Goal: Communication & Community: Answer question/provide support

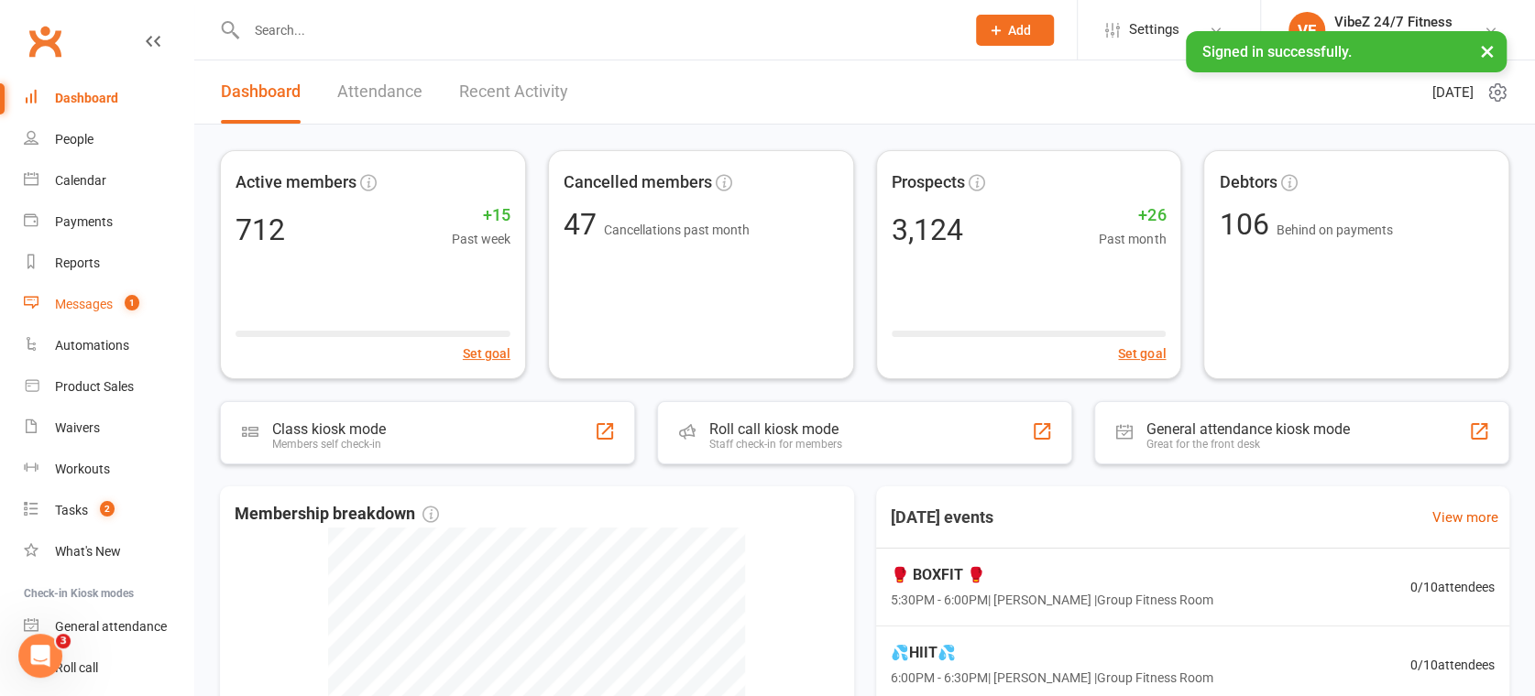
click at [75, 320] on link "Messages 1" at bounding box center [108, 304] width 169 height 41
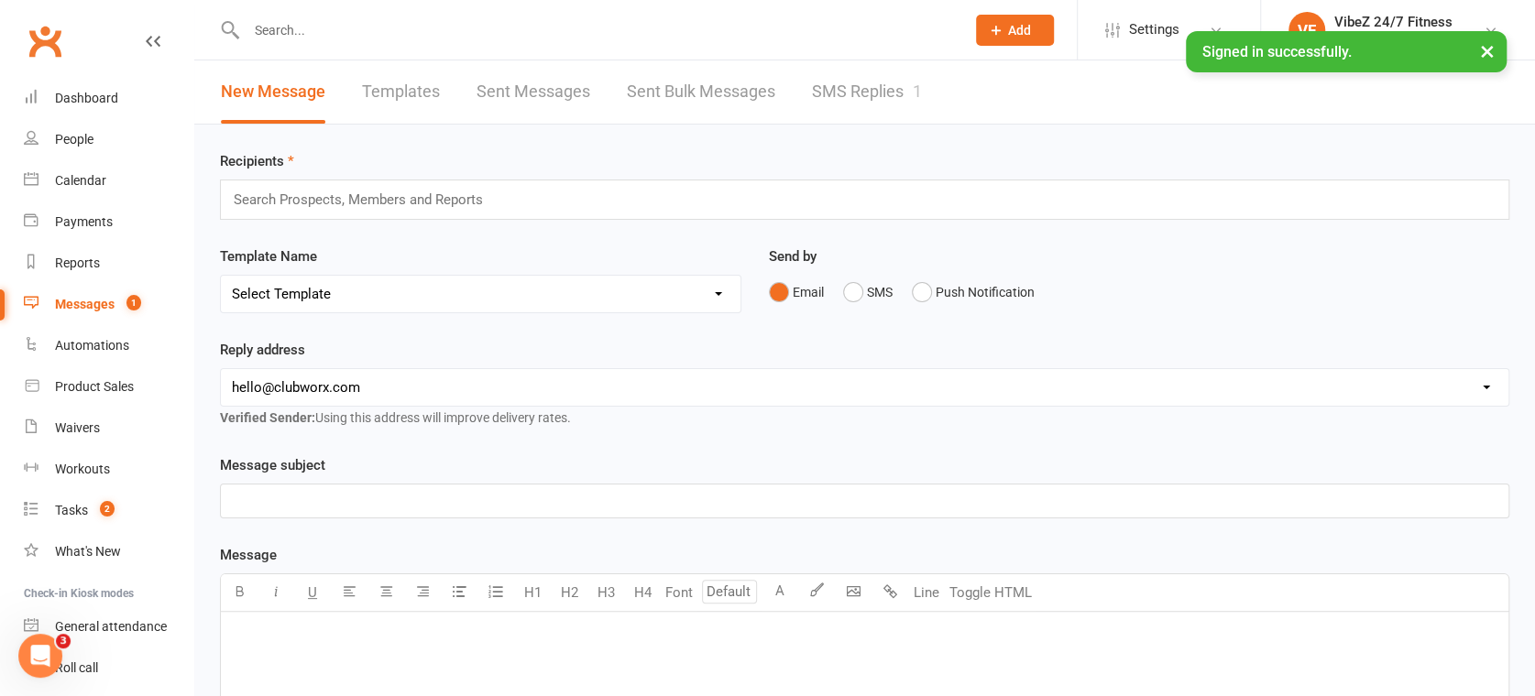
click at [841, 75] on link "SMS Replies 1" at bounding box center [867, 91] width 110 height 63
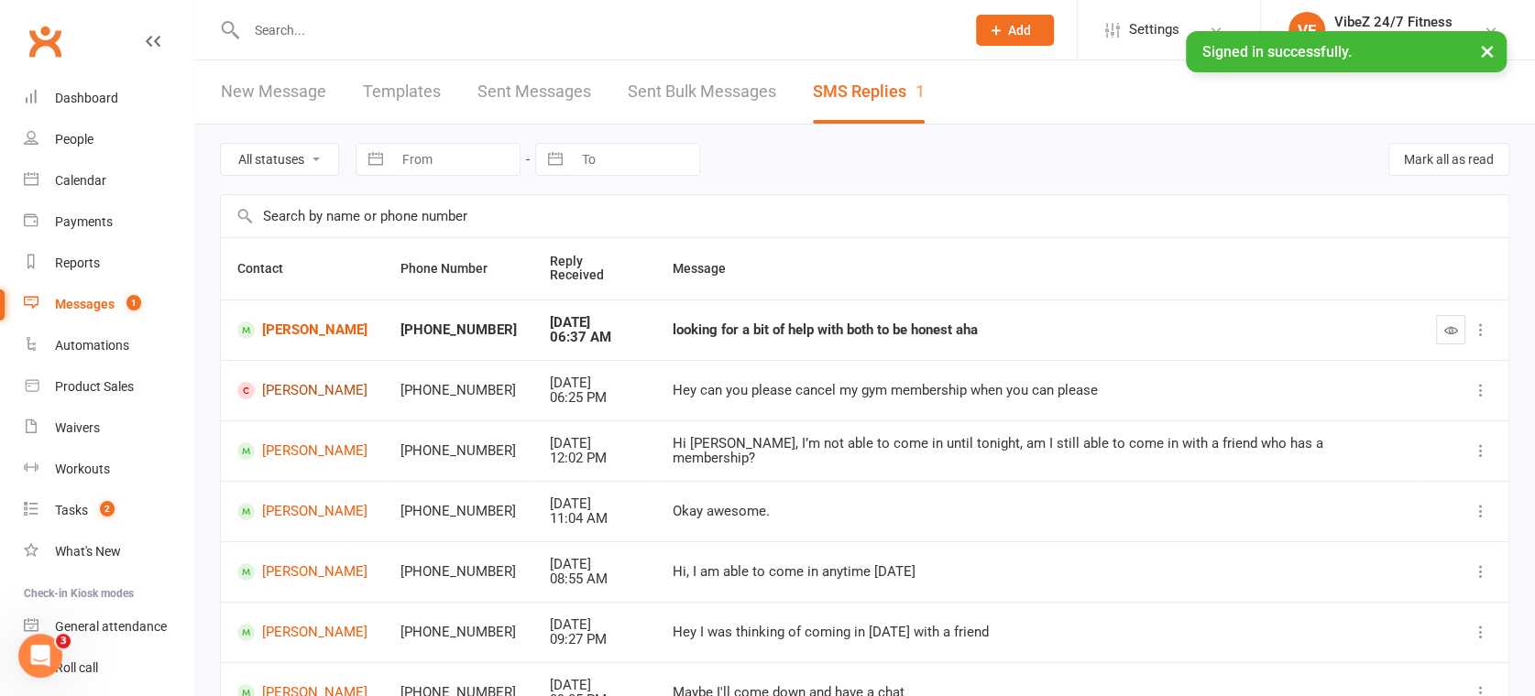
click at [308, 382] on link "[PERSON_NAME]" at bounding box center [302, 390] width 130 height 17
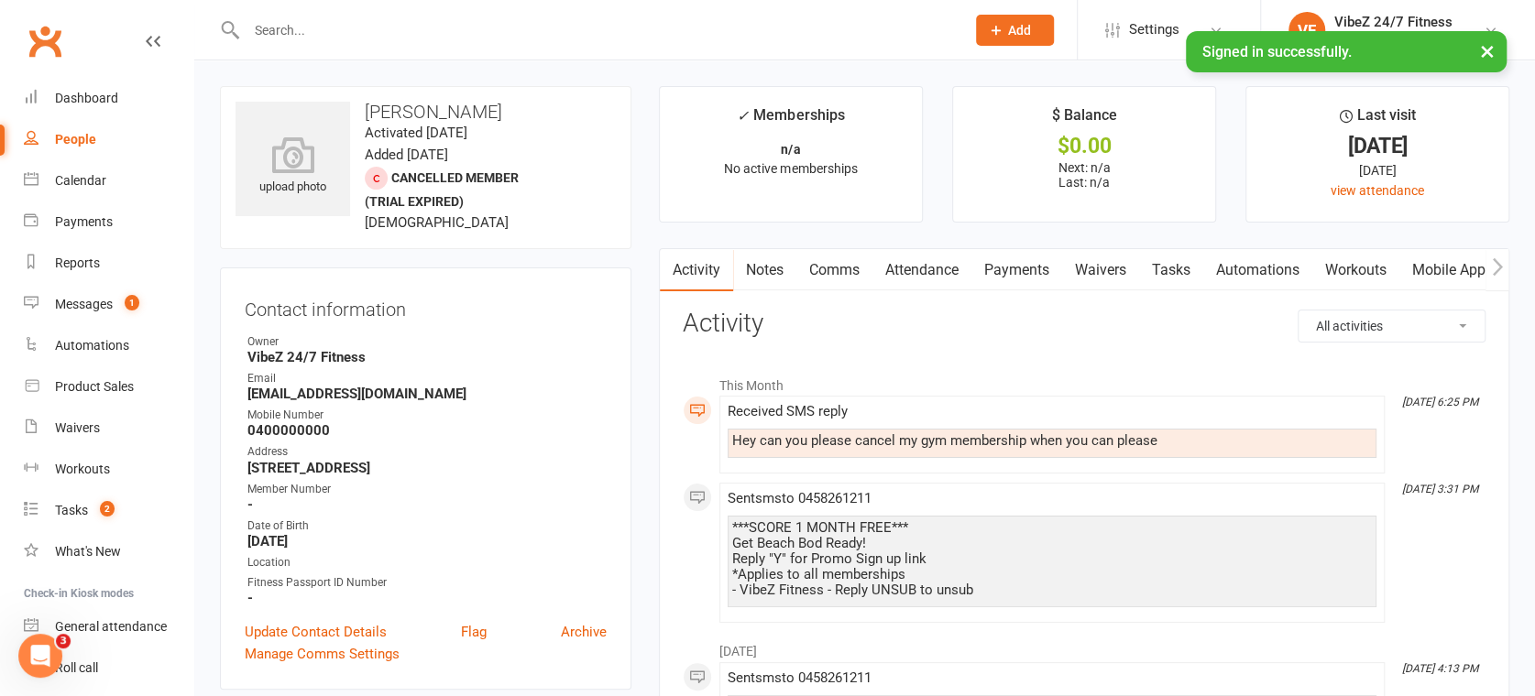
click at [834, 276] on link "Comms" at bounding box center [834, 270] width 76 height 42
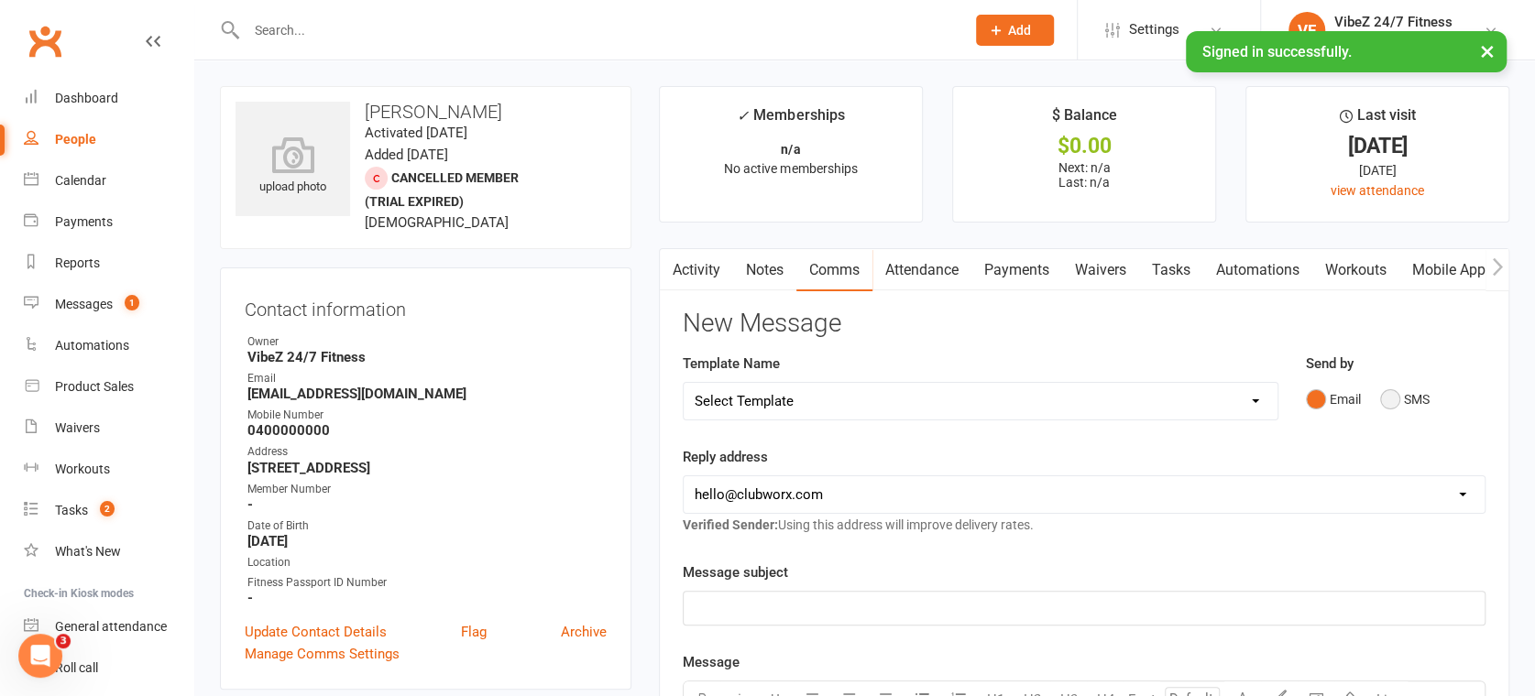
click at [1415, 396] on button "SMS" at bounding box center [1404, 399] width 49 height 35
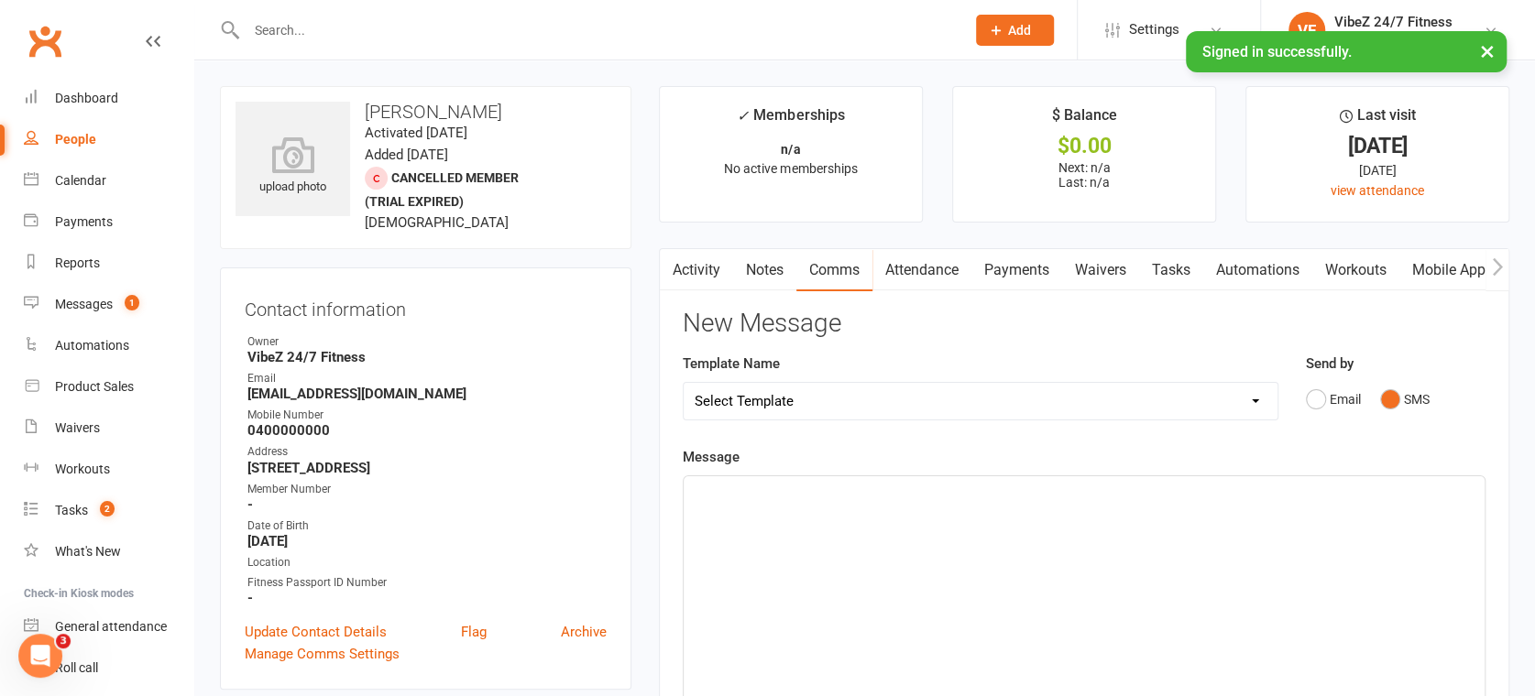
click at [870, 542] on div "﻿" at bounding box center [1083, 613] width 801 height 275
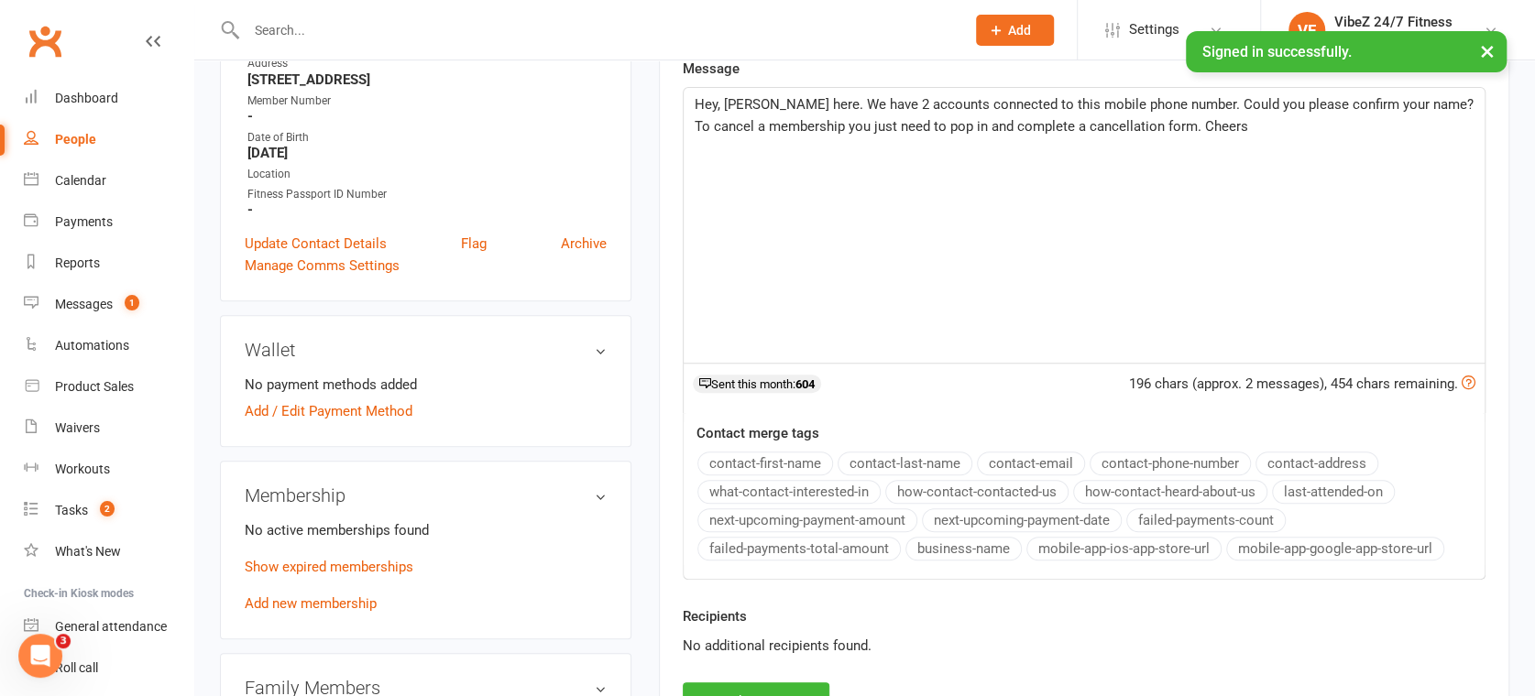
scroll to position [508, 0]
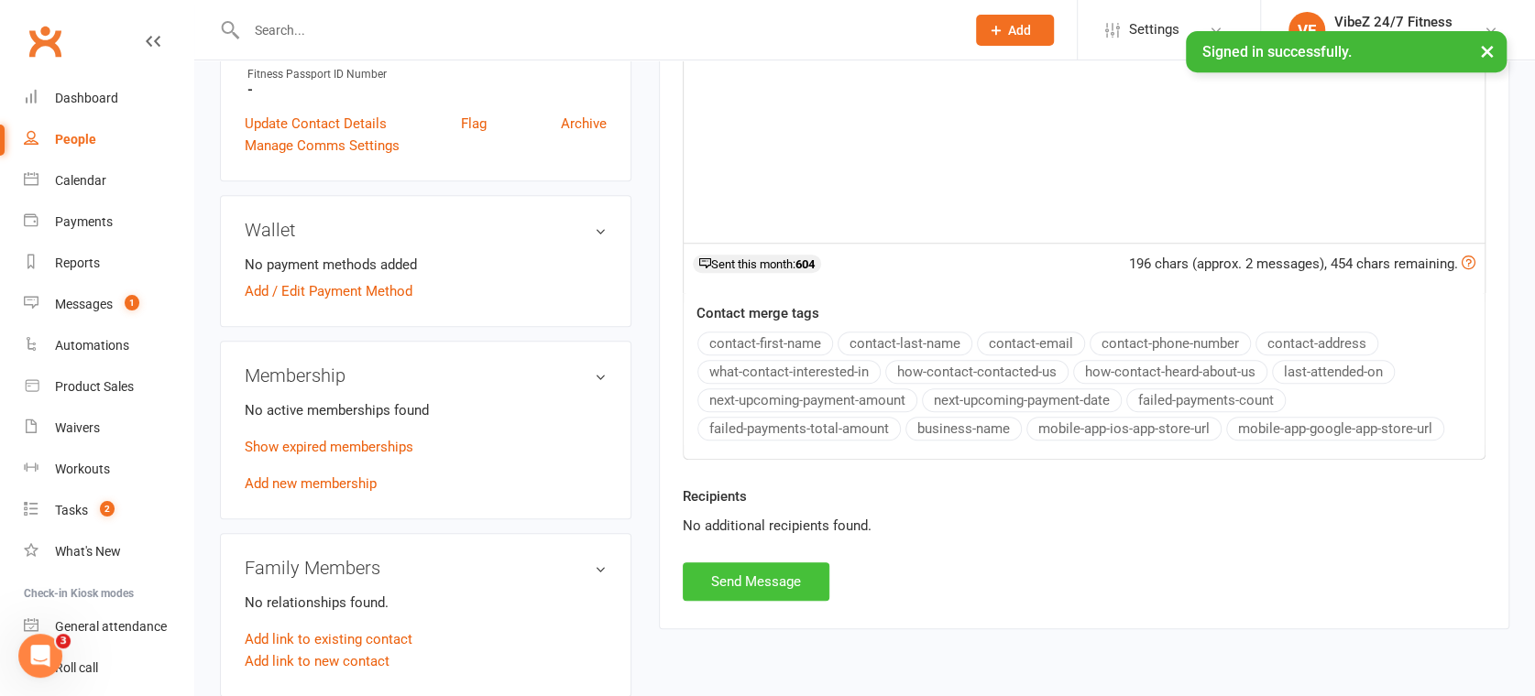
click at [752, 574] on button "Send Message" at bounding box center [756, 582] width 147 height 38
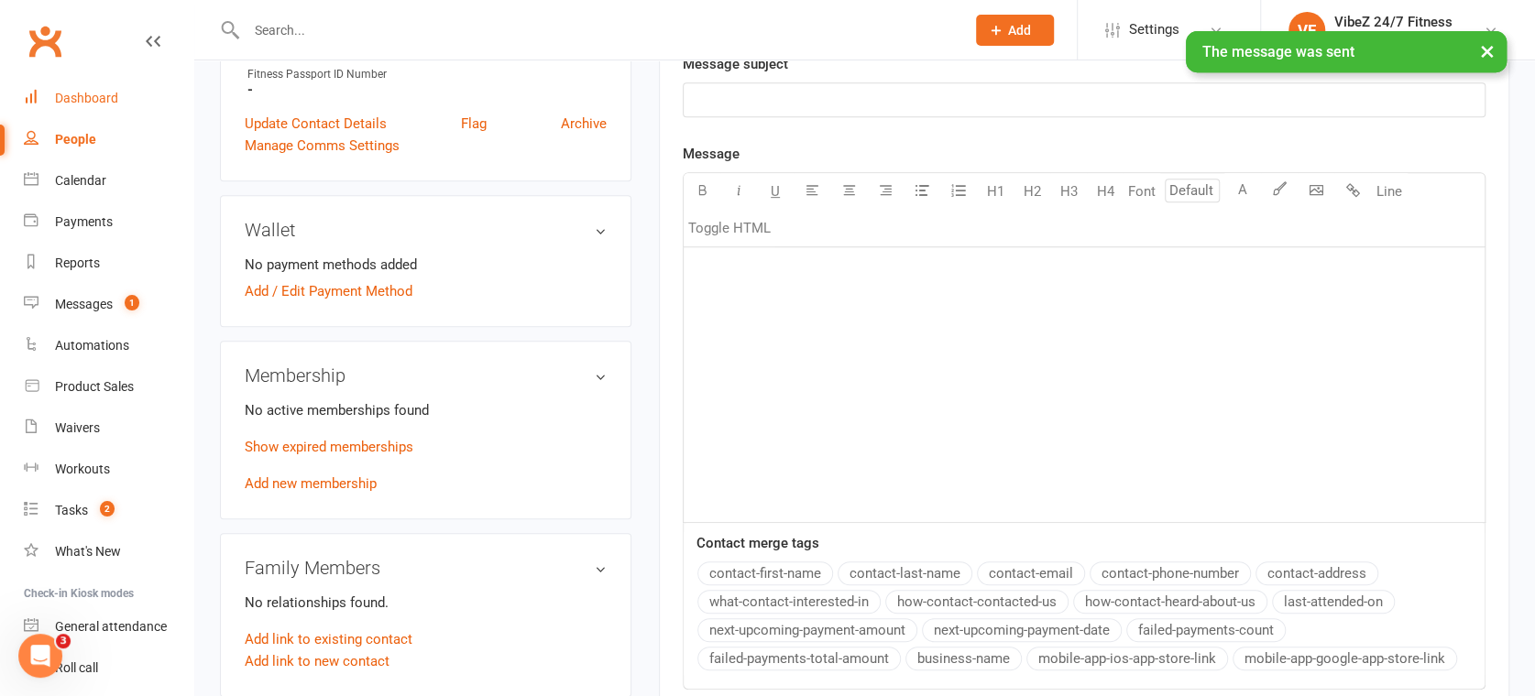
click at [125, 95] on link "Dashboard" at bounding box center [108, 98] width 169 height 41
